Goal: Task Accomplishment & Management: Manage account settings

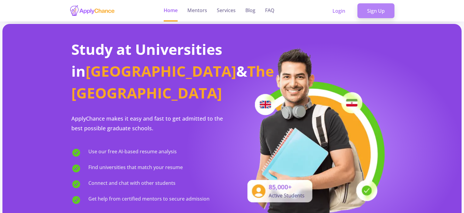
click at [381, 13] on link "Sign Up" at bounding box center [375, 10] width 37 height 15
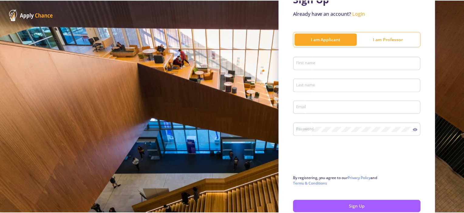
scroll to position [46, 0]
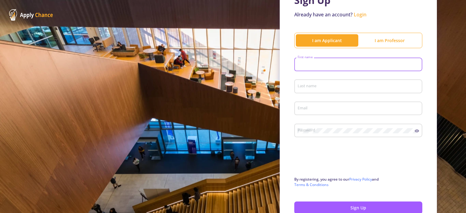
click at [330, 63] on input "First name" at bounding box center [360, 64] width 124 height 5
type input "p"
type input "Prsto"
click at [315, 86] on input "Last name" at bounding box center [360, 86] width 124 height 5
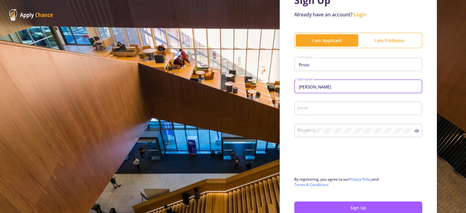
type input "[PERSON_NAME]"
click at [309, 109] on input "Email" at bounding box center [360, 108] width 124 height 5
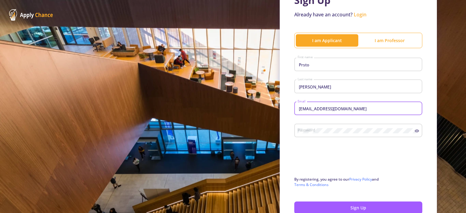
type input "[EMAIL_ADDRESS][DOMAIN_NAME]"
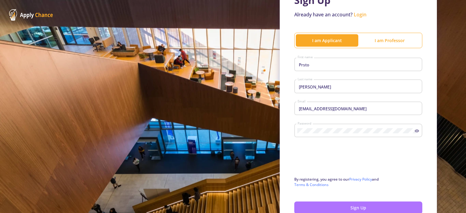
click at [345, 207] on button "Sign Up" at bounding box center [359, 208] width 128 height 12
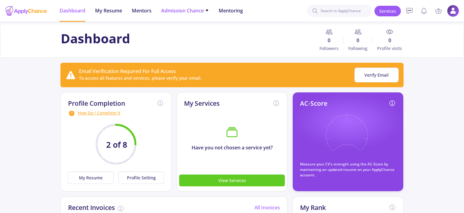
click at [189, 7] on span "Admission Chance" at bounding box center [185, 10] width 48 height 7
click at [193, 45] on link "Only My Chance of Admission" at bounding box center [197, 42] width 72 height 11
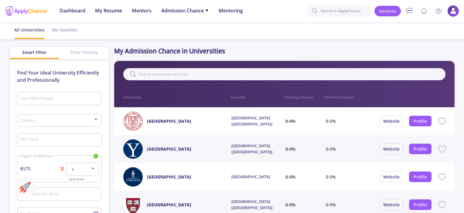
click at [450, 9] on img at bounding box center [453, 11] width 12 height 12
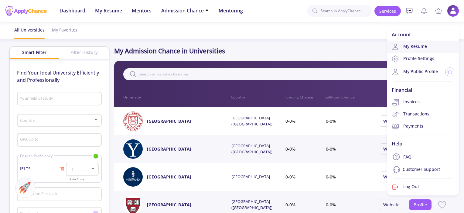
click at [417, 43] on link "My Resume" at bounding box center [423, 47] width 72 height 12
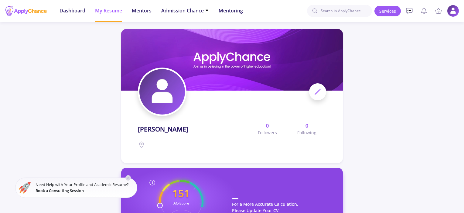
click at [315, 89] on icon at bounding box center [317, 91] width 7 height 7
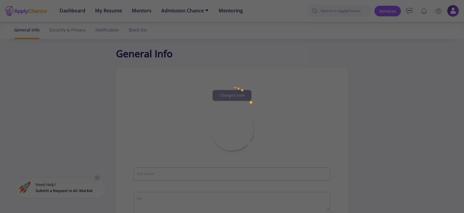
type input "[PERSON_NAME]"
type input "PrstoEsmaeili"
type input "[EMAIL_ADDRESS][DOMAIN_NAME]"
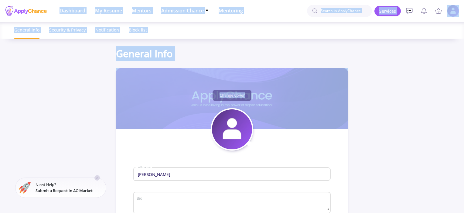
drag, startPoint x: 315, startPoint y: 89, endPoint x: 322, endPoint y: 77, distance: 13.9
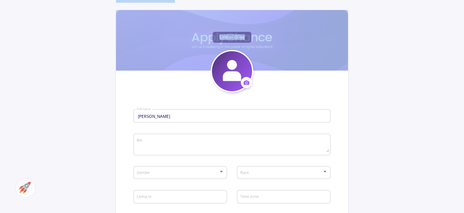
scroll to position [58, 0]
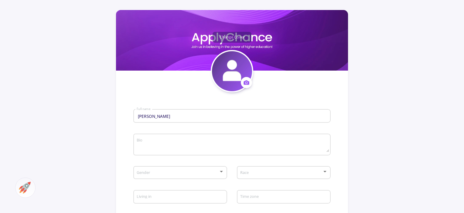
click at [247, 80] on icon at bounding box center [246, 83] width 6 height 6
click at [265, 101] on button "Change photo" at bounding box center [274, 101] width 67 height 15
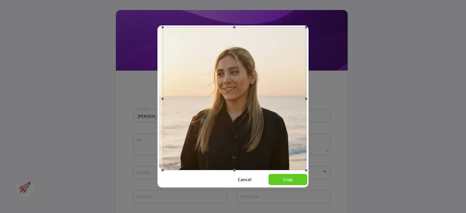
click at [276, 153] on div at bounding box center [235, 99] width 144 height 144
click at [284, 181] on button "Crop" at bounding box center [288, 179] width 39 height 11
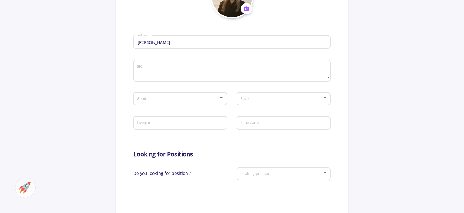
scroll to position [133, 0]
click at [326, 101] on div "Race" at bounding box center [284, 97] width 88 height 15
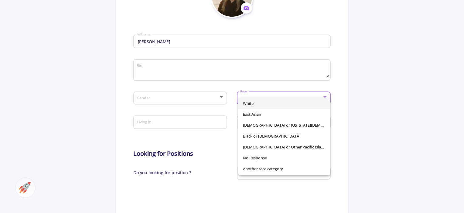
click at [326, 101] on mat-option "White" at bounding box center [284, 103] width 92 height 11
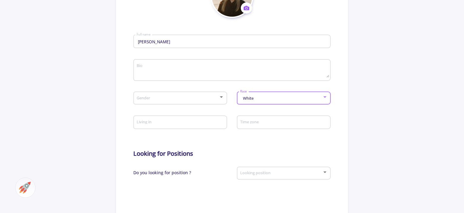
click at [326, 101] on div "White Race" at bounding box center [284, 97] width 88 height 15
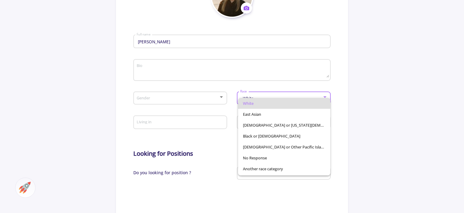
click at [342, 97] on div at bounding box center [232, 106] width 464 height 213
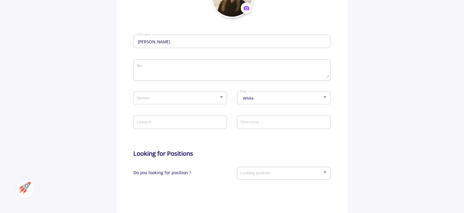
click at [316, 96] on div "White Race" at bounding box center [284, 97] width 88 height 15
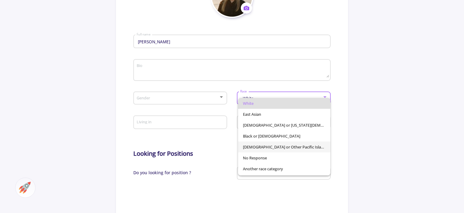
scroll to position [43, 0]
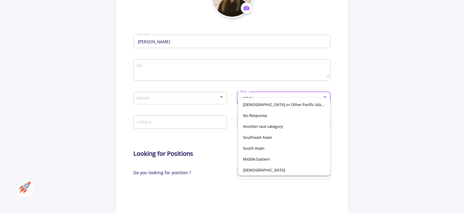
click at [380, 104] on div at bounding box center [232, 106] width 464 height 213
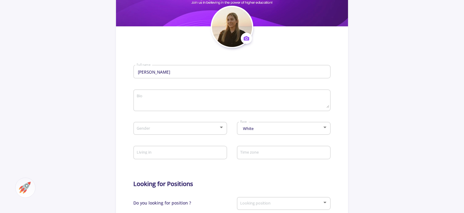
scroll to position [0, 0]
